Goal: Check status: Check status

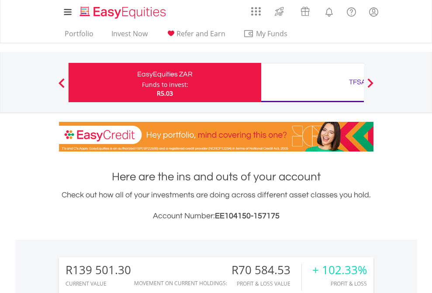
scroll to position [84, 137]
click at [142, 83] on div "Funds to invest:" at bounding box center [165, 84] width 46 height 9
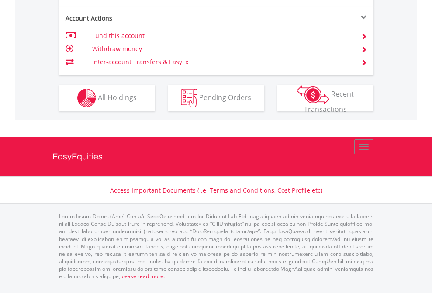
scroll to position [891, 0]
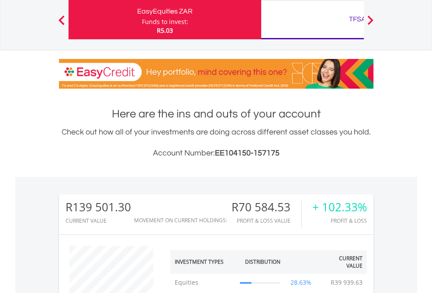
click at [313, 20] on div "TFSA" at bounding box center [358, 19] width 182 height 12
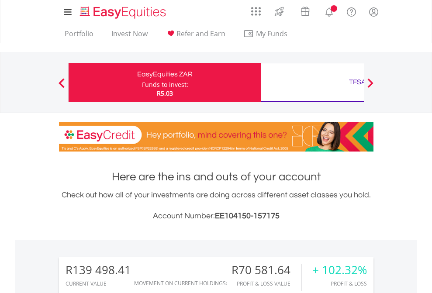
scroll to position [84, 137]
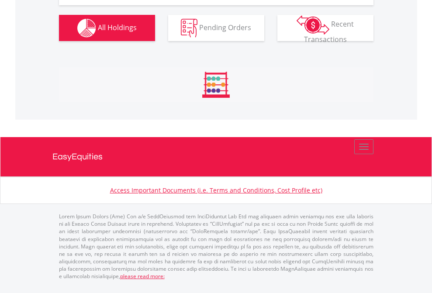
scroll to position [1042, 0]
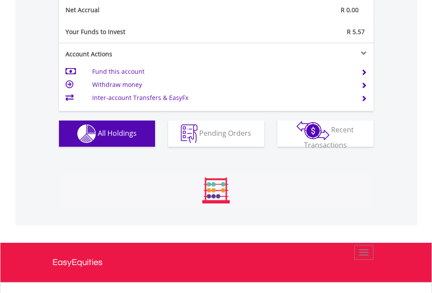
scroll to position [990, 0]
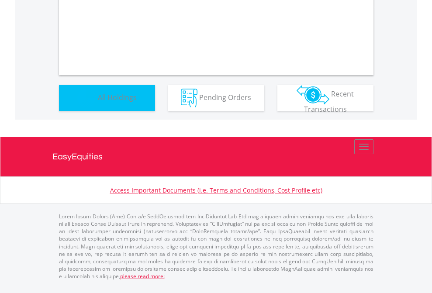
click at [98, 102] on span "All Holdings" at bounding box center [117, 97] width 39 height 10
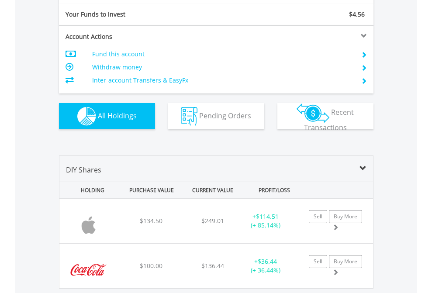
scroll to position [972, 0]
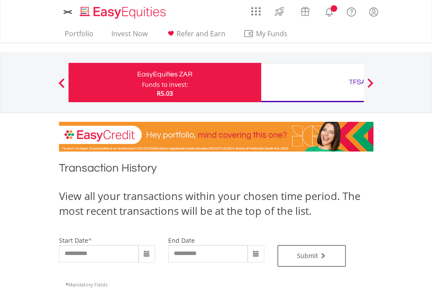
type input "**********"
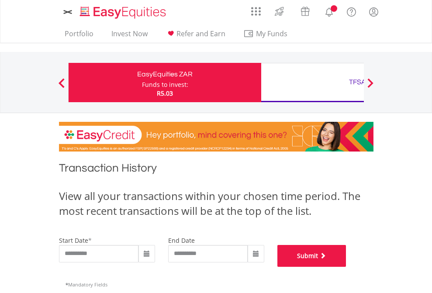
click at [347, 267] on button "Submit" at bounding box center [312, 256] width 69 height 22
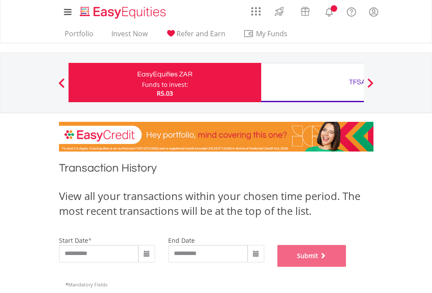
scroll to position [355, 0]
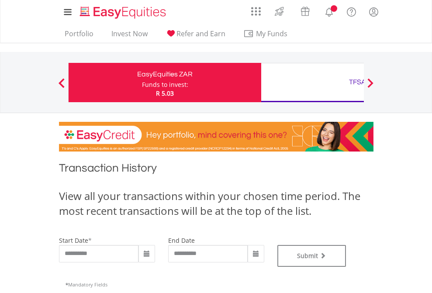
click at [313, 83] on div "TFSA" at bounding box center [358, 82] width 182 height 12
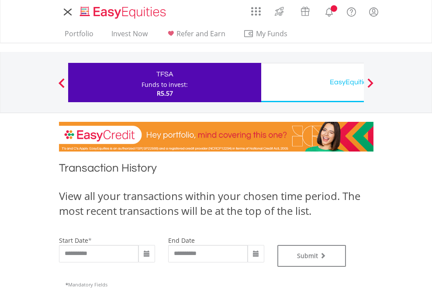
type input "**********"
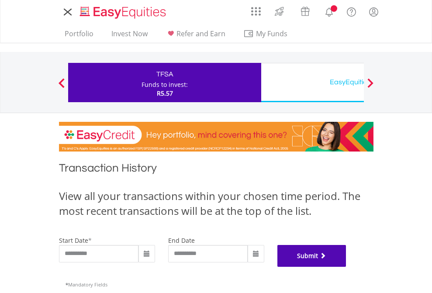
click at [347, 267] on button "Submit" at bounding box center [312, 256] width 69 height 22
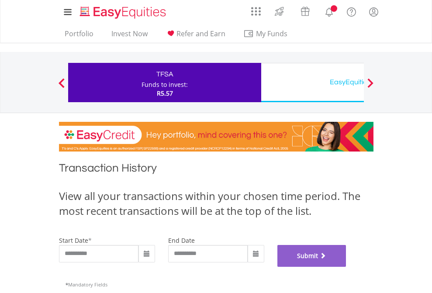
scroll to position [355, 0]
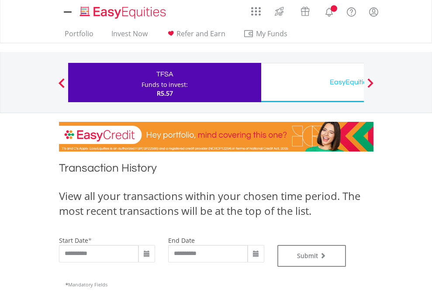
click at [313, 83] on div "EasyEquities USD" at bounding box center [358, 82] width 182 height 12
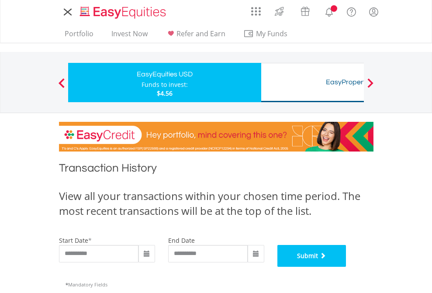
click at [347, 267] on button "Submit" at bounding box center [312, 256] width 69 height 22
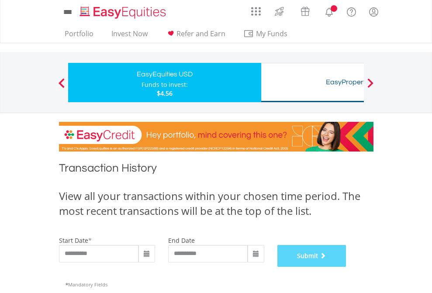
scroll to position [355, 0]
